Goal: Navigation & Orientation: Find specific page/section

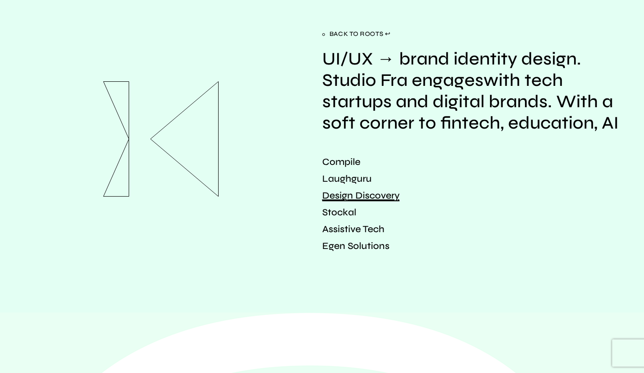
scroll to position [1711, 0]
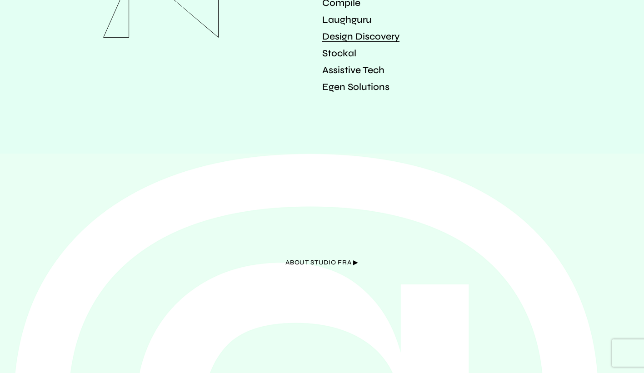
click at [320, 266] on span "about Studio Fra ▶︎" at bounding box center [322, 263] width 73 height 15
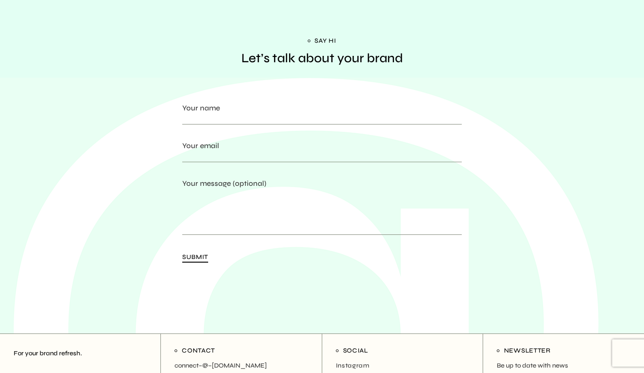
scroll to position [1918, 0]
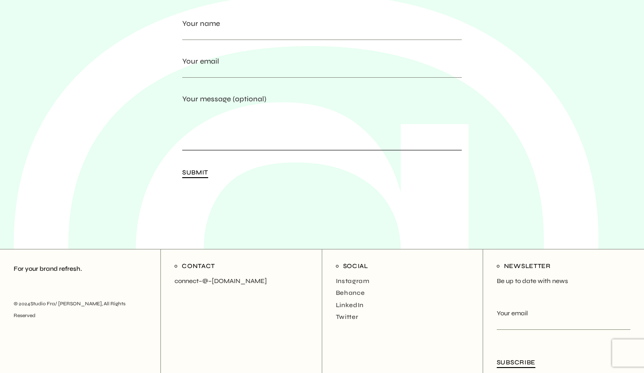
click at [266, 117] on textarea "Your message (optional)" at bounding box center [322, 127] width 280 height 45
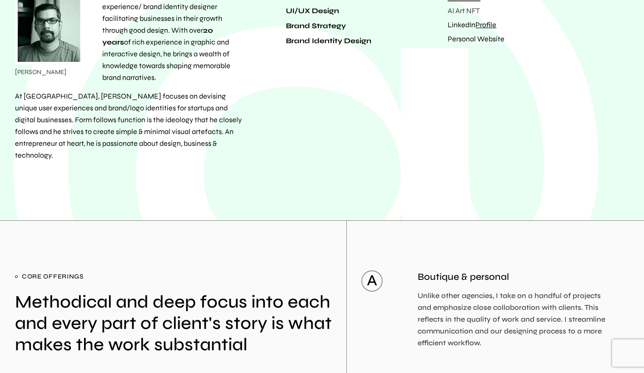
scroll to position [0, 0]
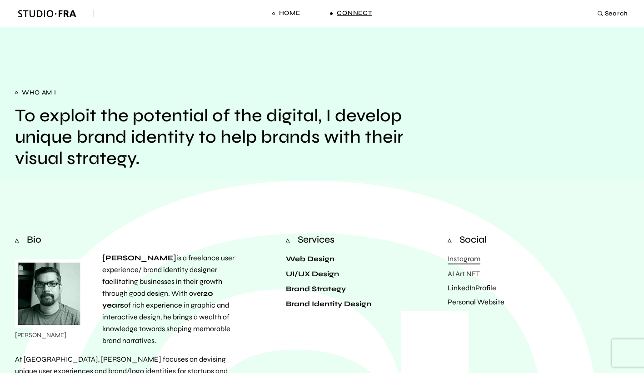
click at [347, 14] on span "Connect" at bounding box center [354, 13] width 35 height 9
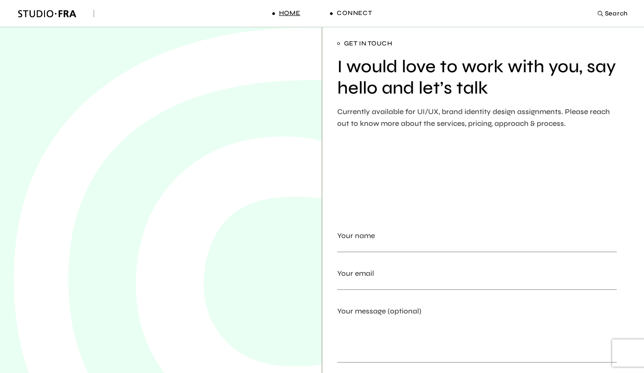
click at [290, 11] on span "Home" at bounding box center [289, 13] width 21 height 9
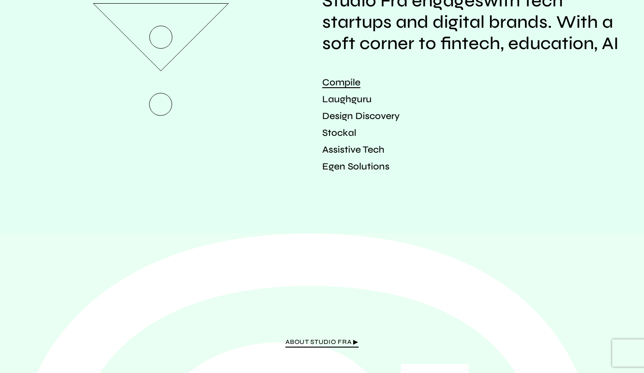
scroll to position [1711, 0]
